Goal: Find specific page/section

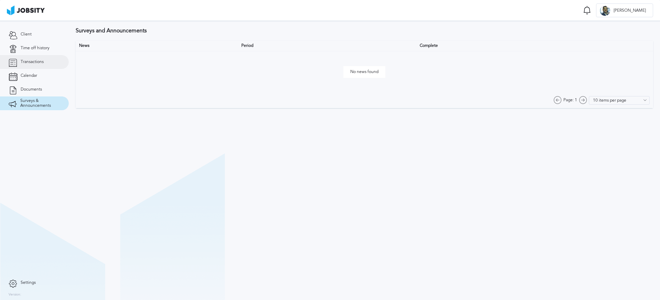
click at [38, 62] on span "Transactions" at bounding box center [32, 61] width 23 height 5
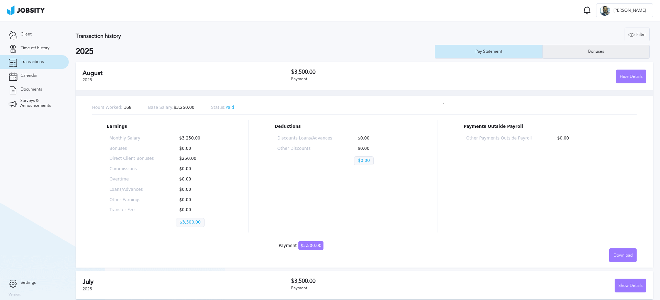
click at [578, 50] on div "Bonuses" at bounding box center [596, 52] width 107 height 14
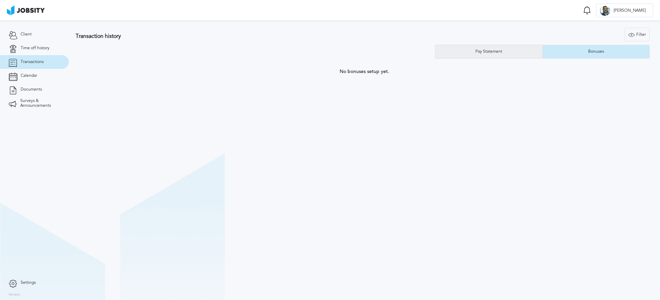
click at [510, 50] on div "Pay Statement" at bounding box center [488, 52] width 107 height 14
